Goal: Check status: Check status

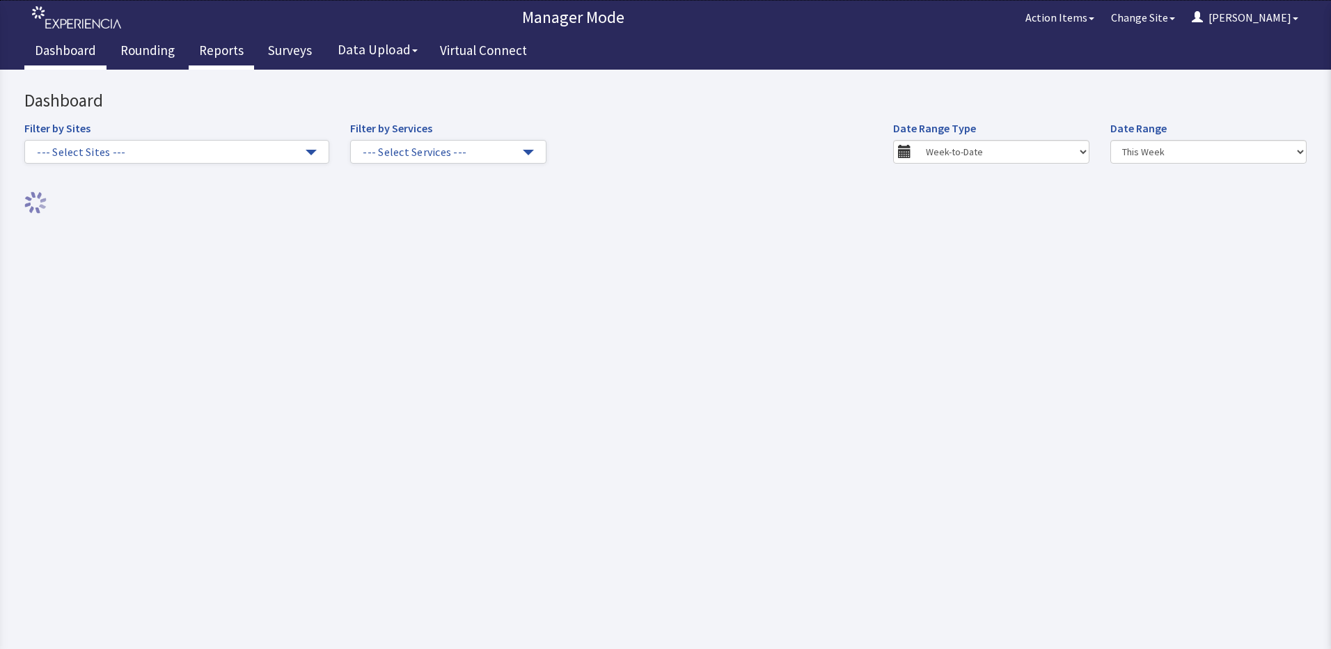
click at [220, 53] on link "Reports" at bounding box center [221, 52] width 65 height 35
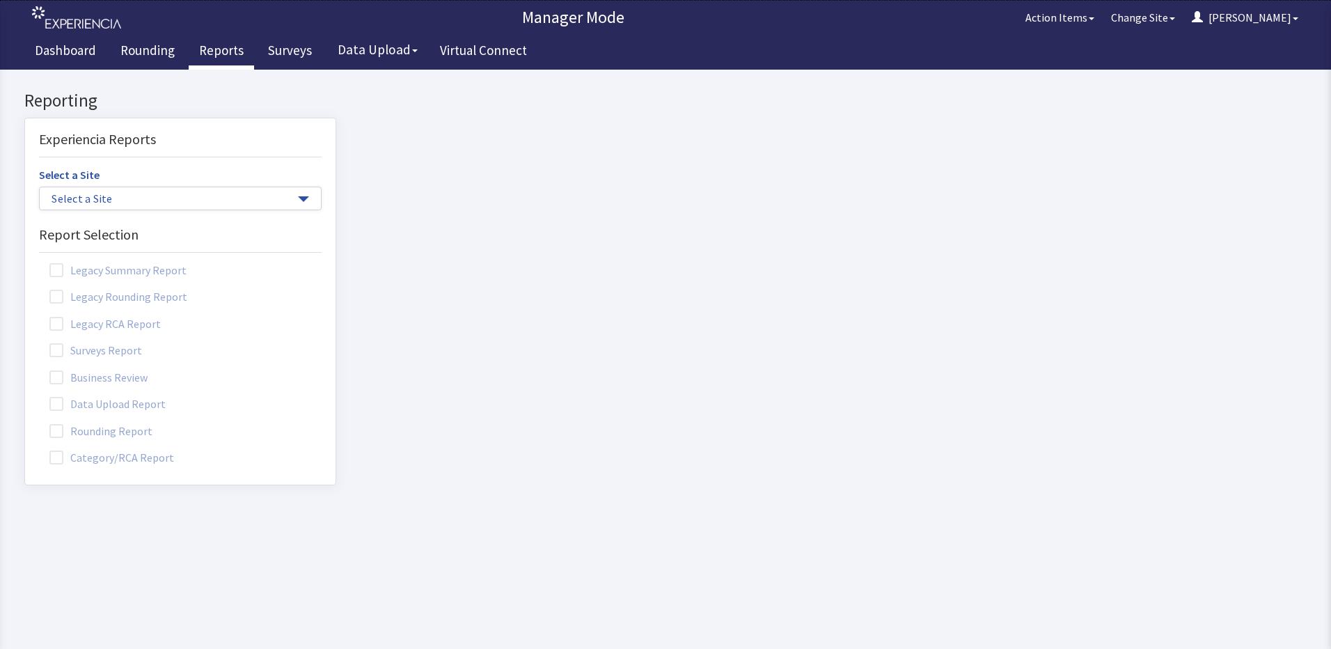
click at [58, 427] on span at bounding box center [56, 431] width 14 height 14
click at [25, 423] on input "Rounding Report" at bounding box center [25, 423] width 0 height 0
click at [135, 202] on span "Select a Site" at bounding box center [174, 199] width 244 height 16
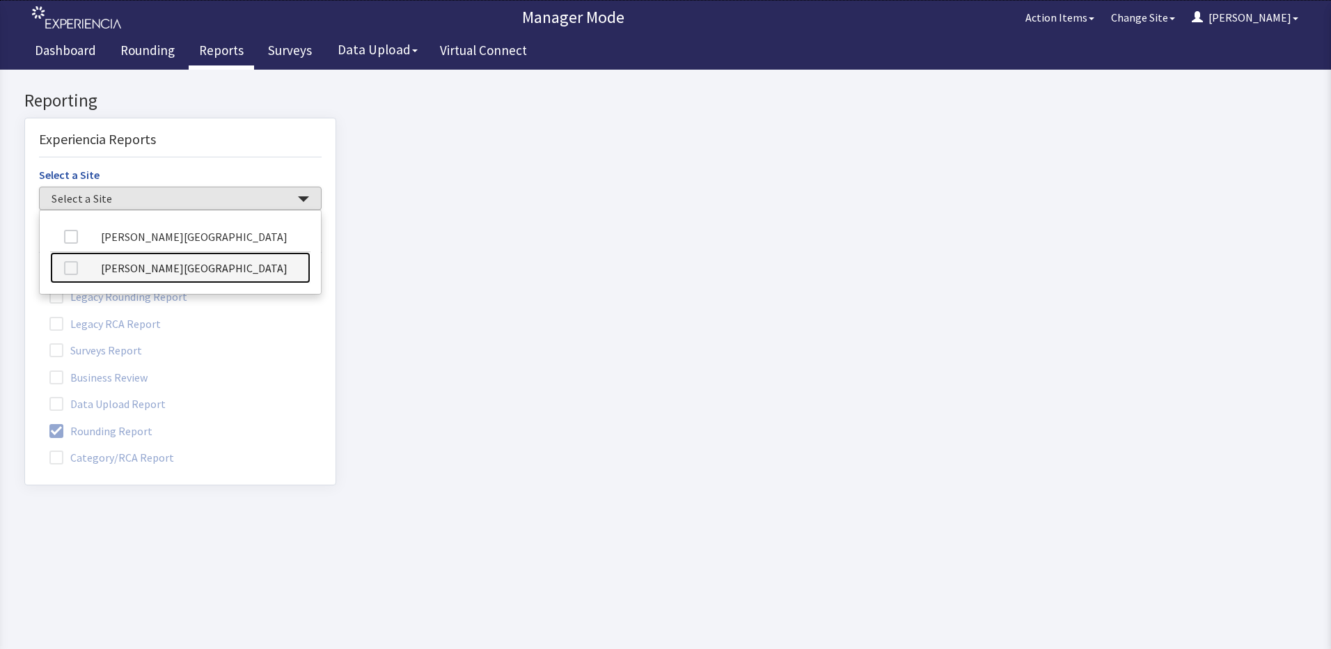
click at [167, 272] on link "[PERSON_NAME][GEOGRAPHIC_DATA]" at bounding box center [180, 267] width 260 height 31
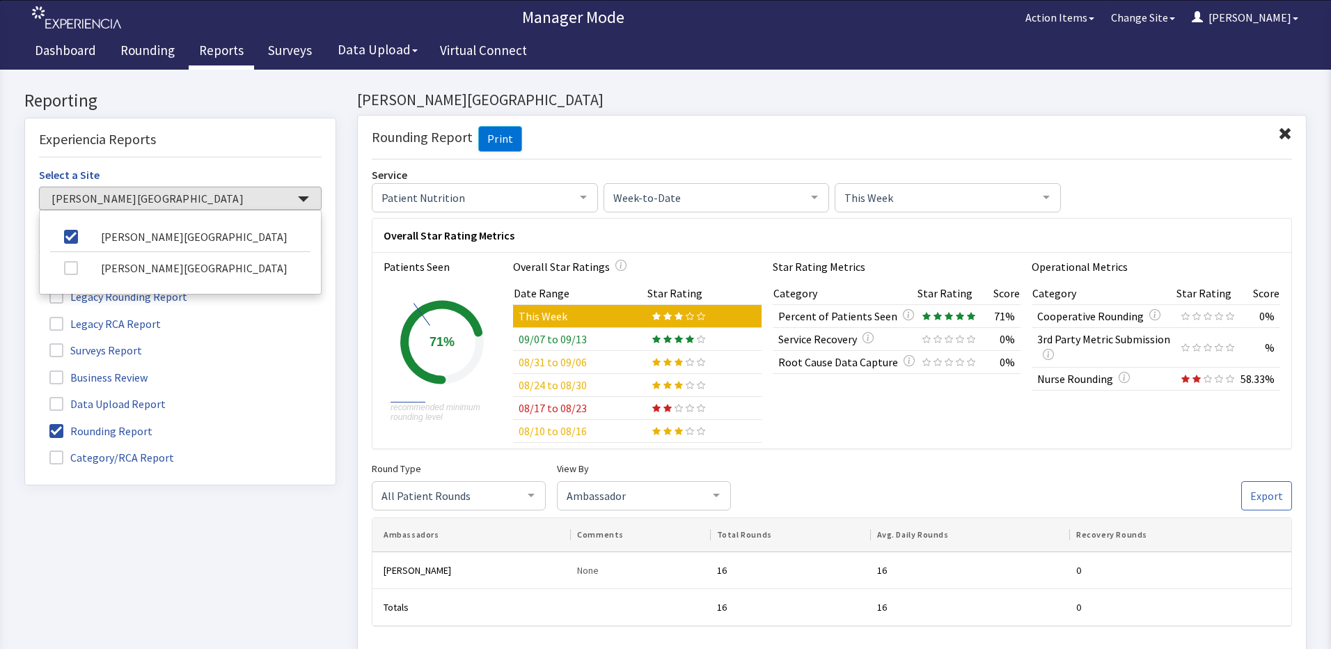
click at [579, 336] on td "09/07 to 09/13" at bounding box center [580, 339] width 134 height 23
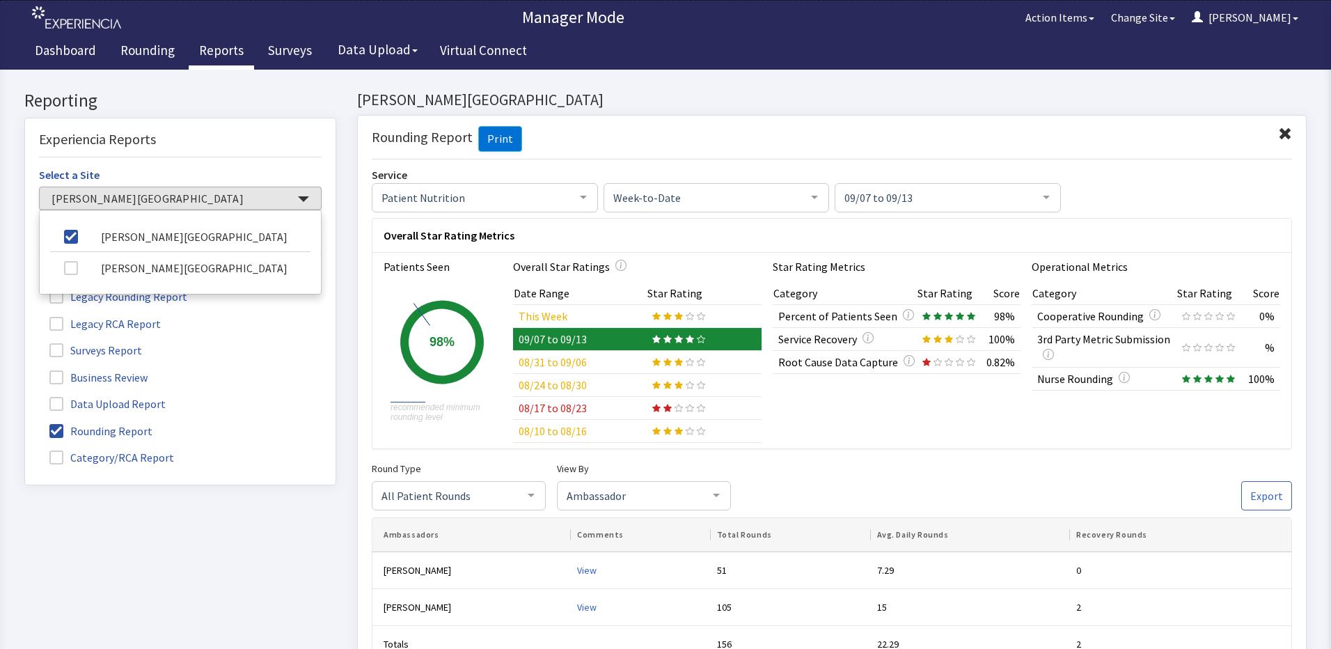
click at [560, 311] on td "This Week" at bounding box center [580, 316] width 134 height 23
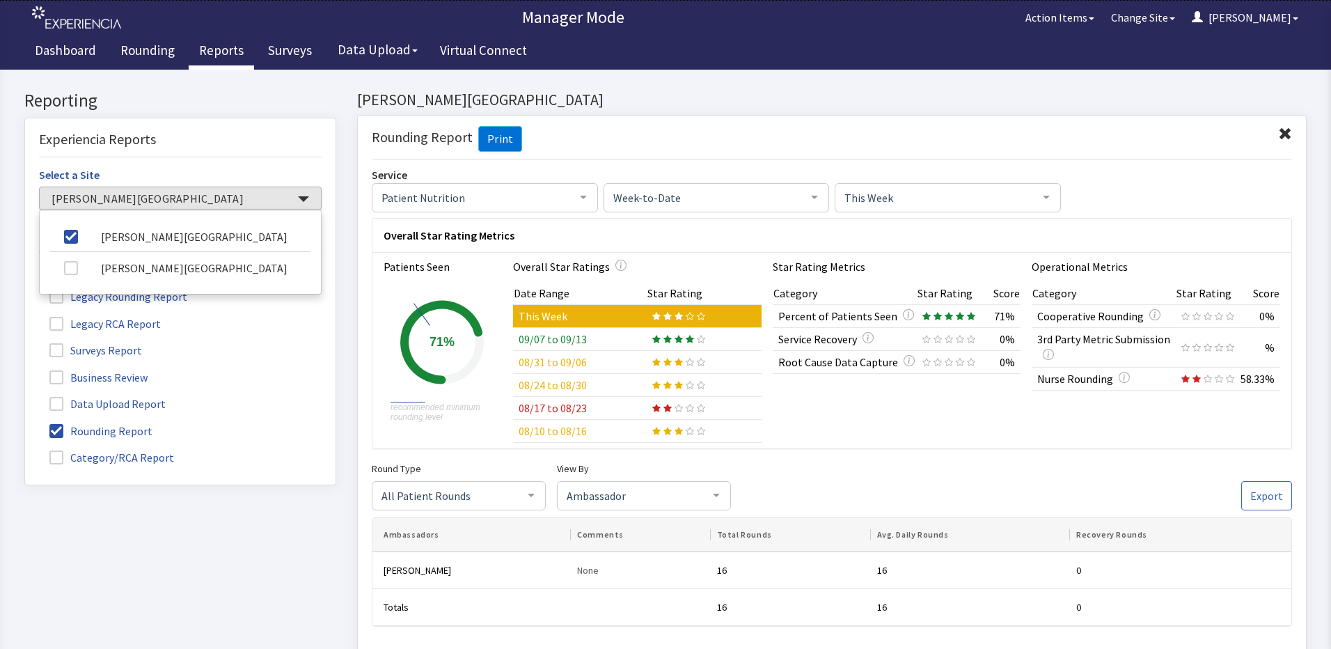
click at [550, 338] on td "09/07 to 09/13" at bounding box center [580, 339] width 134 height 23
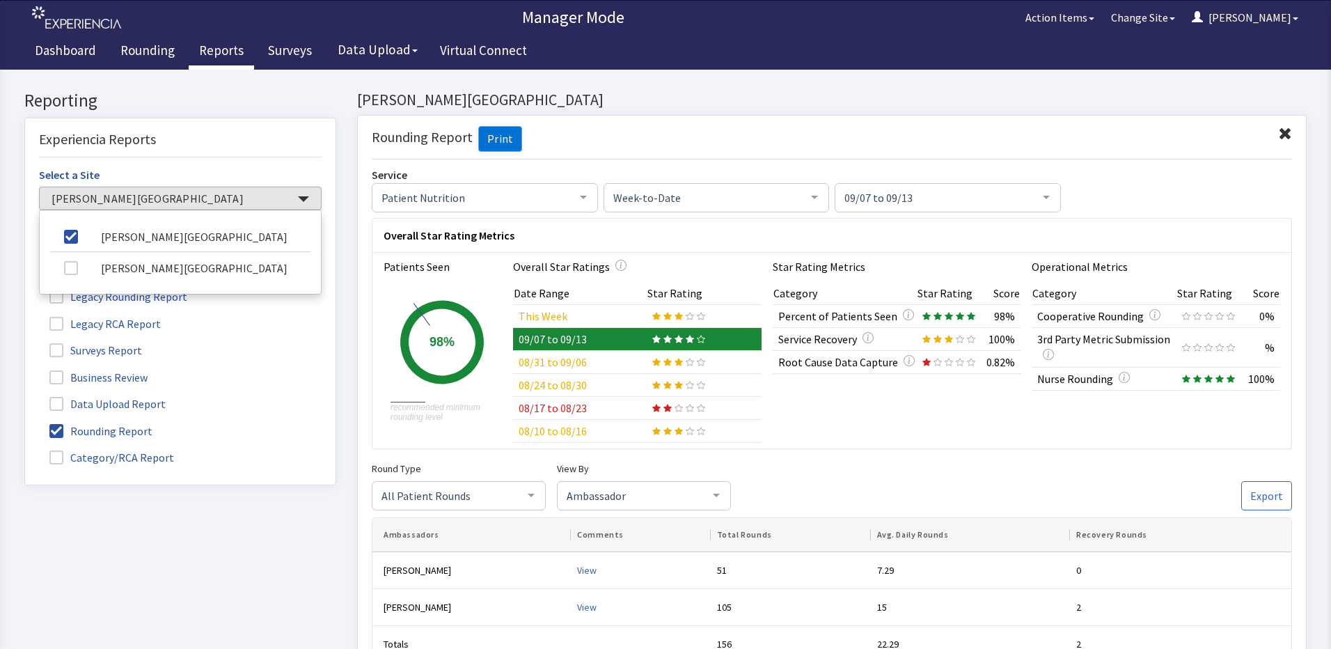
click at [637, 413] on td "08/17 to 08/23" at bounding box center [580, 408] width 134 height 23
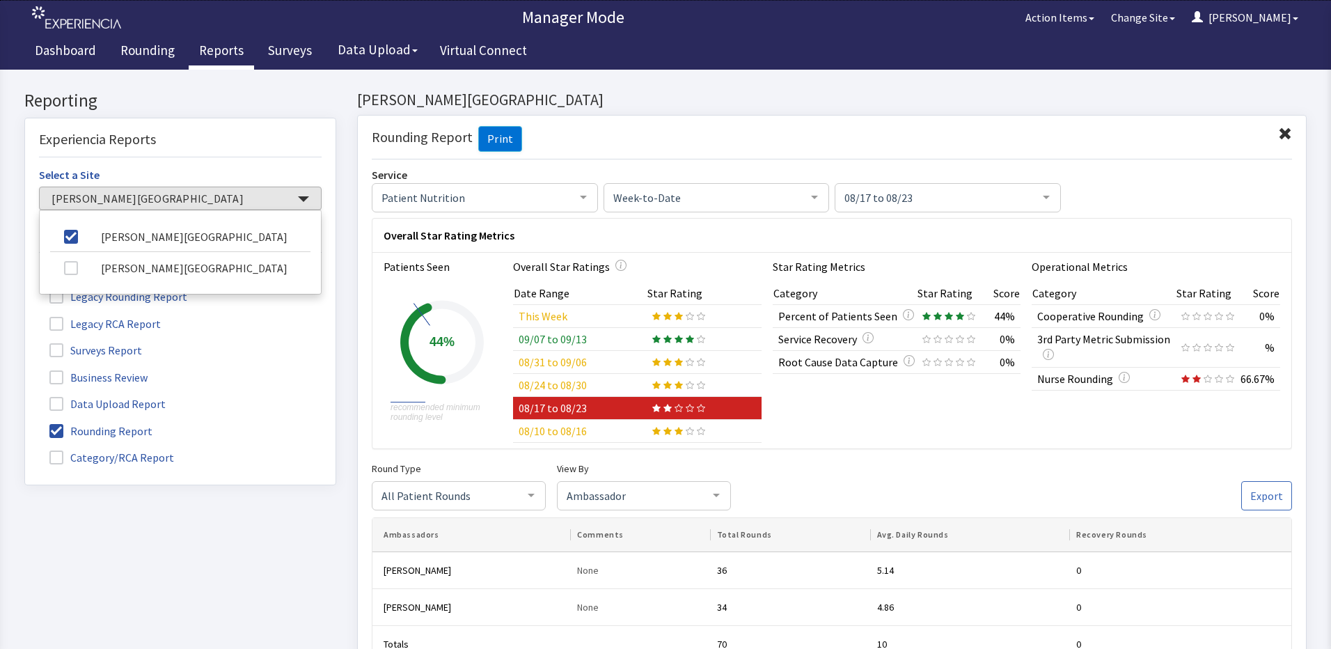
click at [554, 316] on td "This Week" at bounding box center [580, 316] width 134 height 23
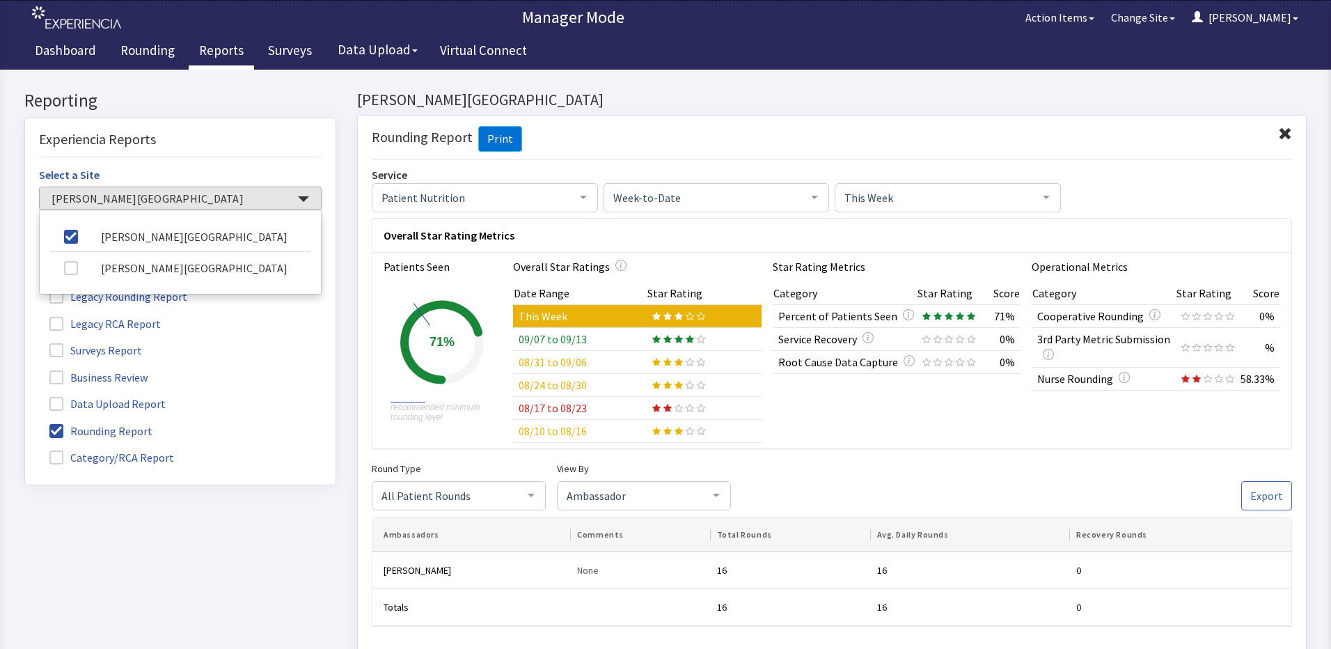
click at [540, 334] on td "09/07 to 09/13" at bounding box center [580, 339] width 134 height 23
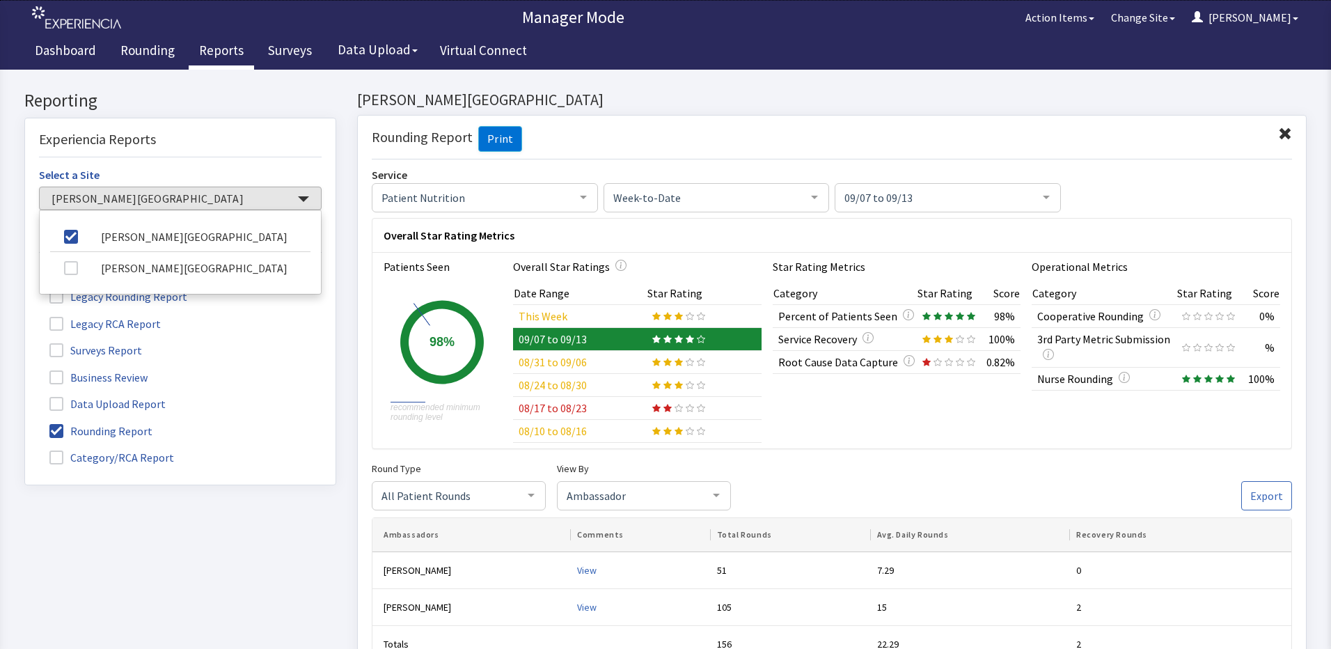
click at [562, 361] on td "08/31 to 09/06" at bounding box center [580, 362] width 134 height 23
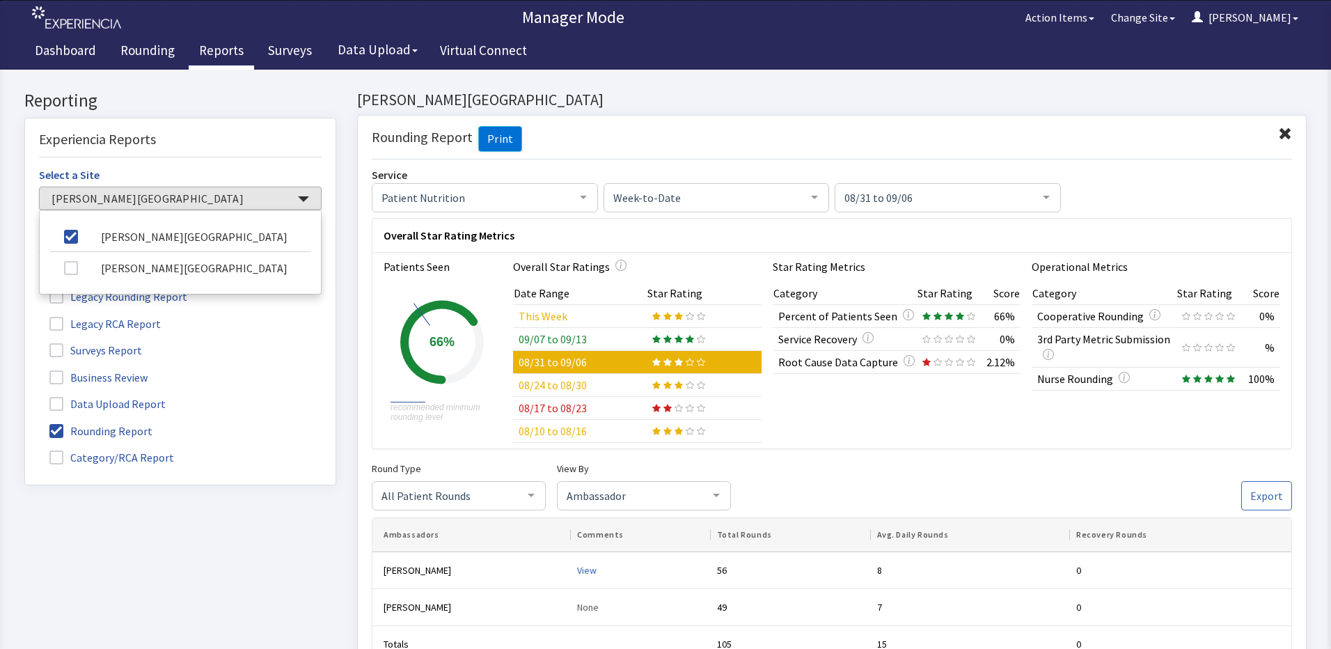
click at [547, 311] on td "This Week" at bounding box center [580, 316] width 134 height 23
